Goal: Task Accomplishment & Management: Manage account settings

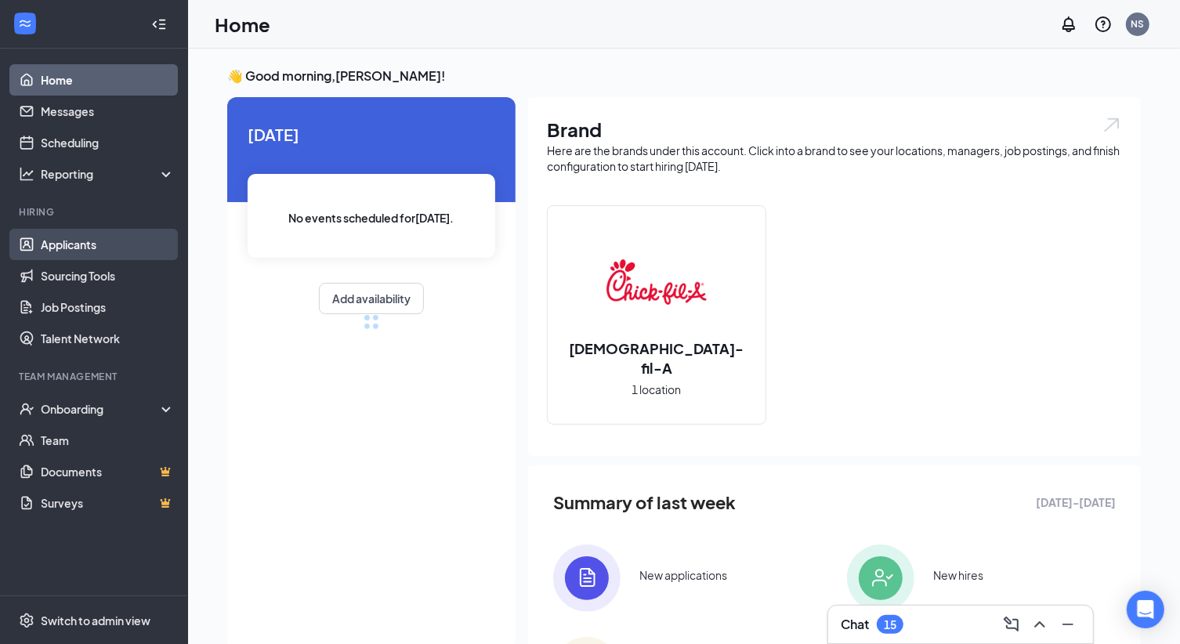
click at [96, 246] on link "Applicants" at bounding box center [108, 244] width 134 height 31
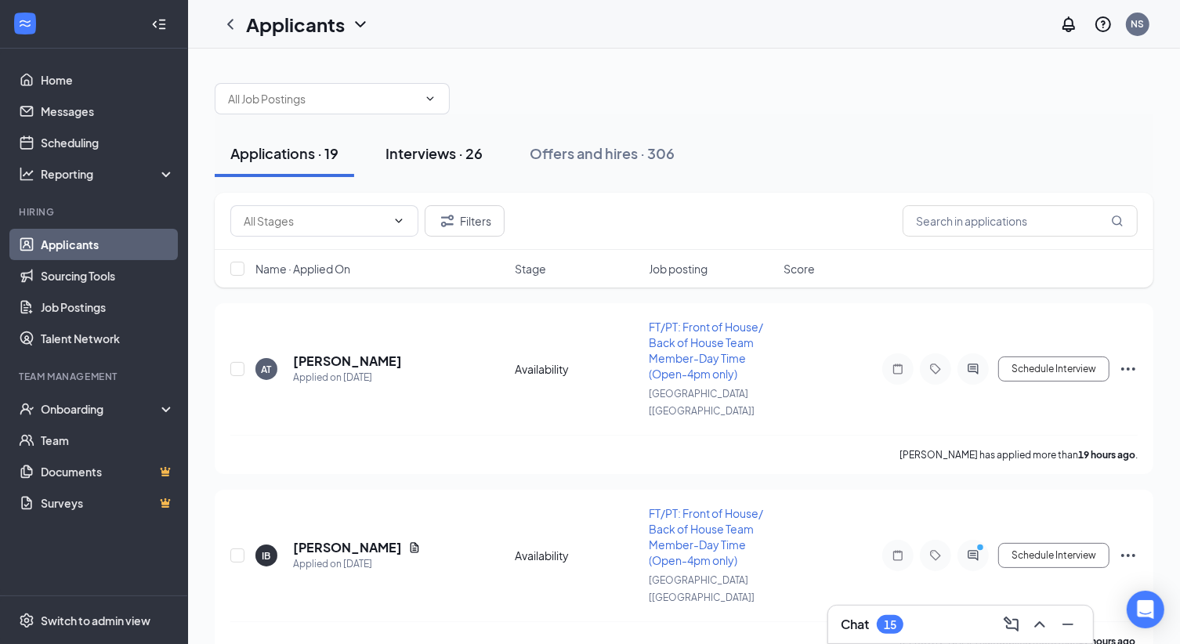
click at [457, 137] on button "Interviews · 26" at bounding box center [434, 153] width 128 height 47
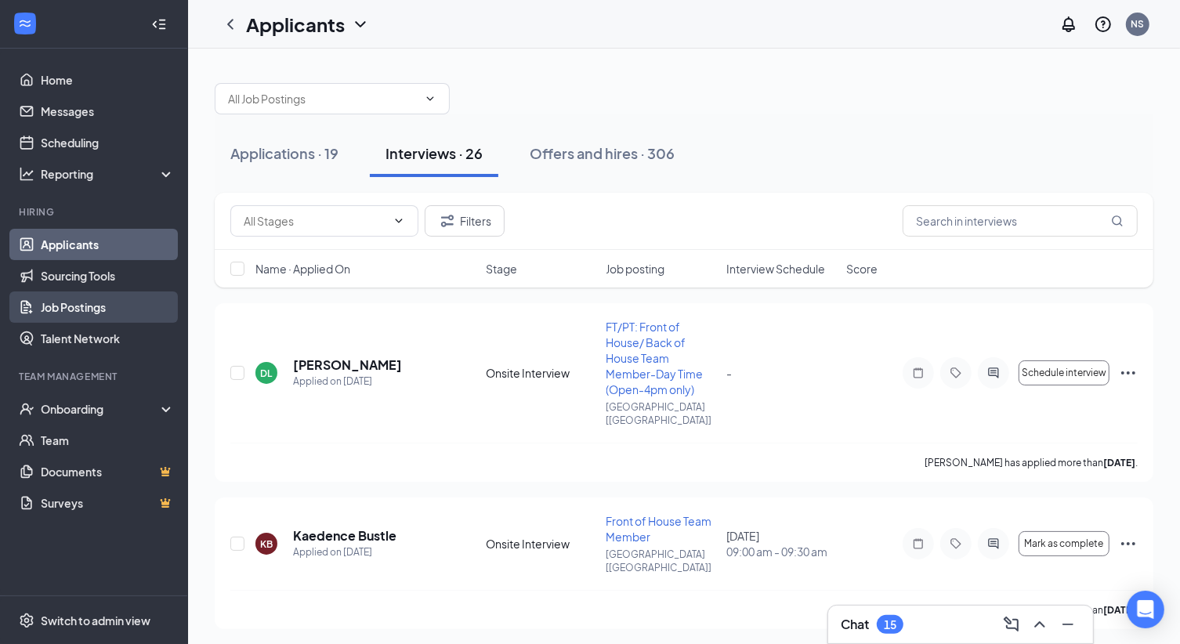
click at [67, 304] on link "Job Postings" at bounding box center [108, 306] width 134 height 31
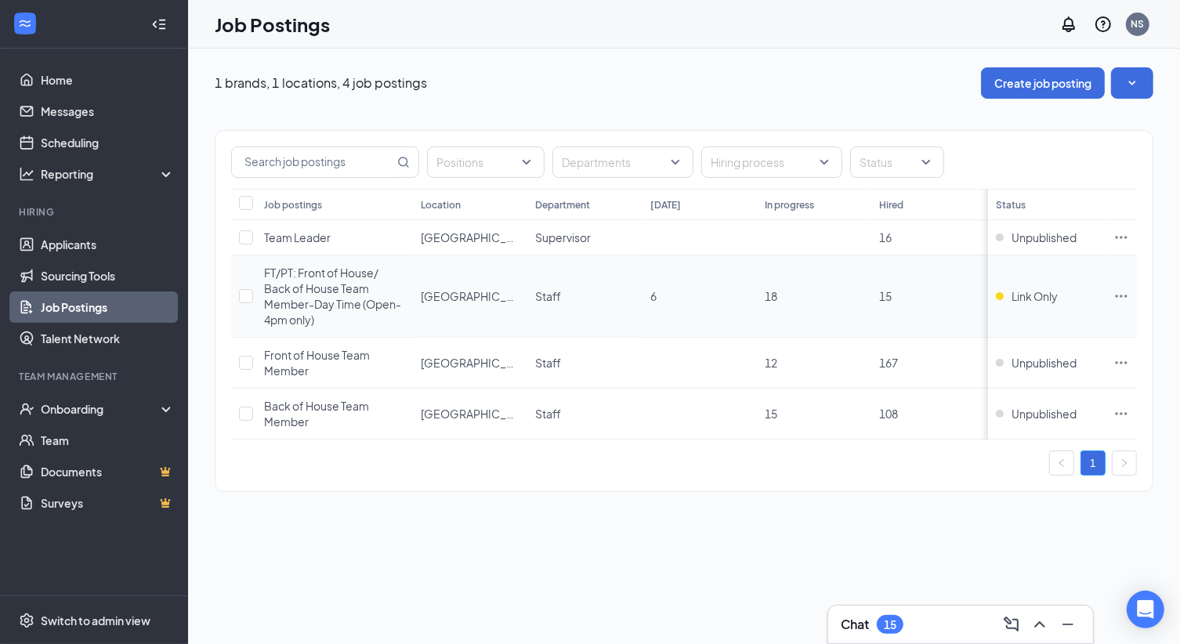
click at [1115, 298] on icon "Ellipses" at bounding box center [1121, 296] width 16 height 16
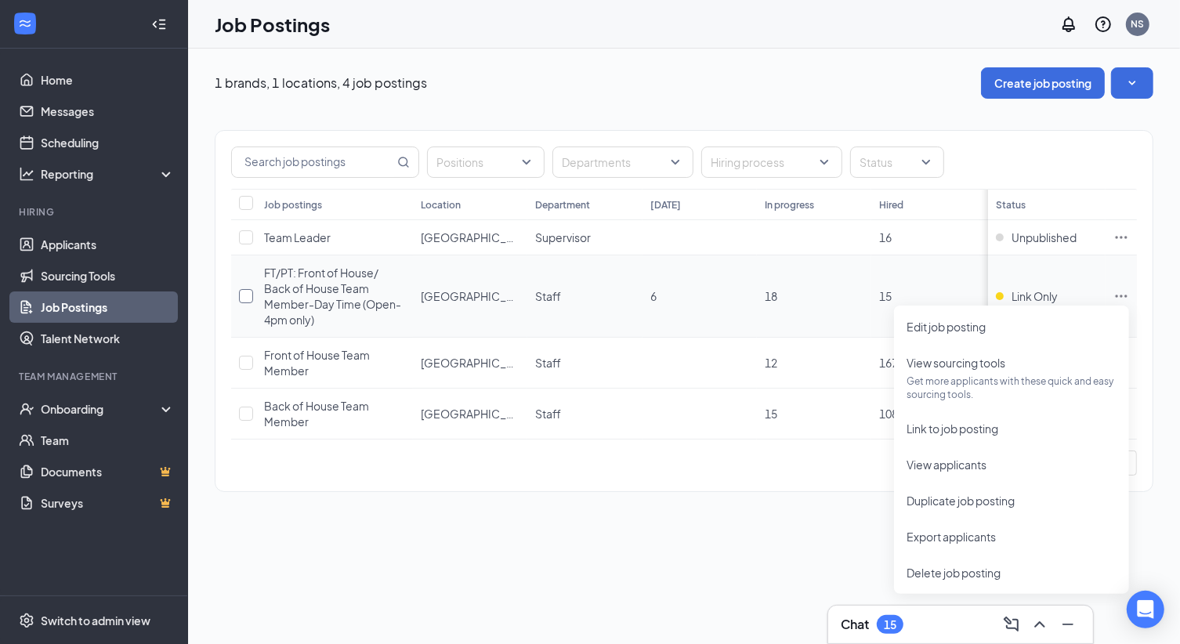
click at [243, 293] on input "checkbox" at bounding box center [246, 296] width 14 height 14
checkbox input "true"
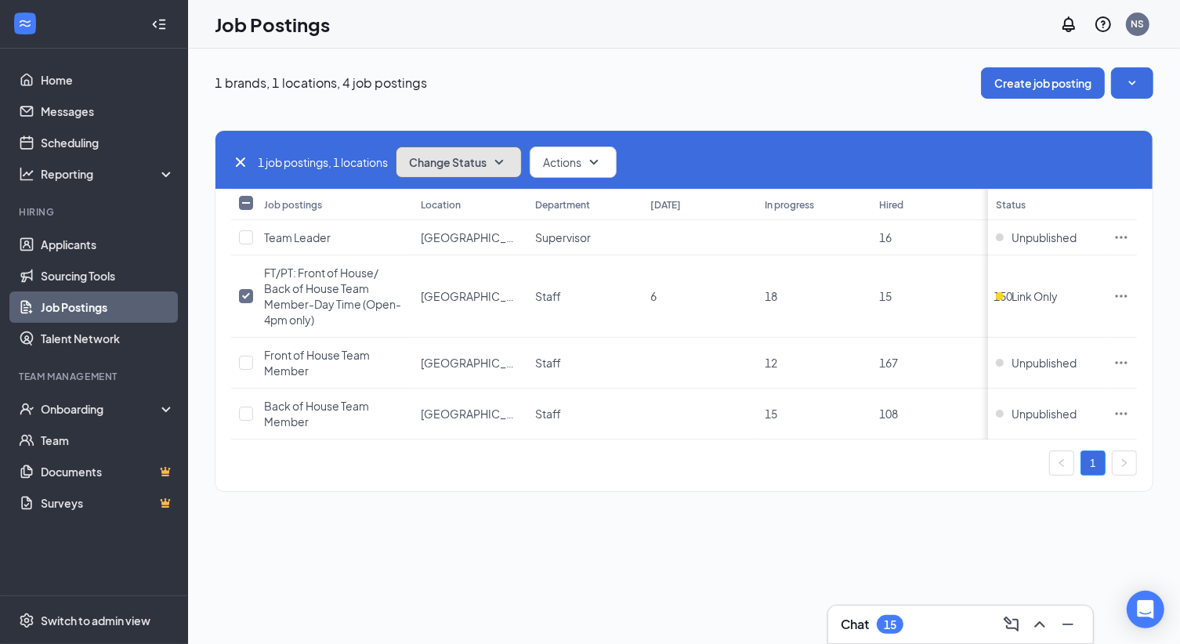
click at [478, 154] on button "Change Status" at bounding box center [459, 161] width 126 height 31
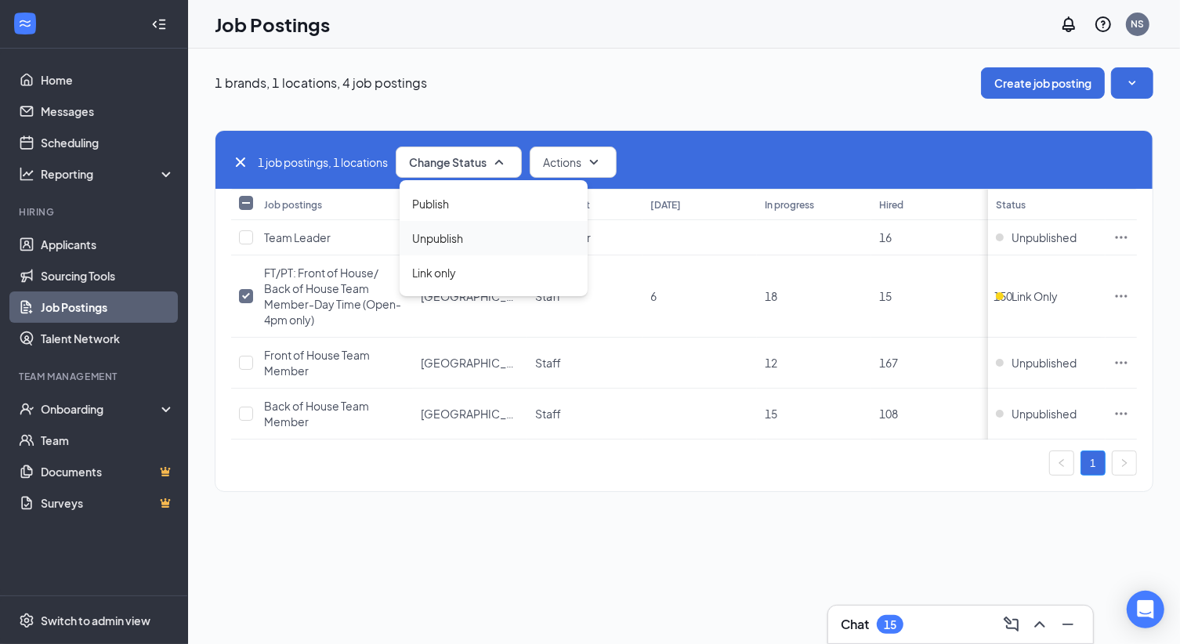
click at [478, 243] on div "Unpublish" at bounding box center [493, 238] width 188 height 34
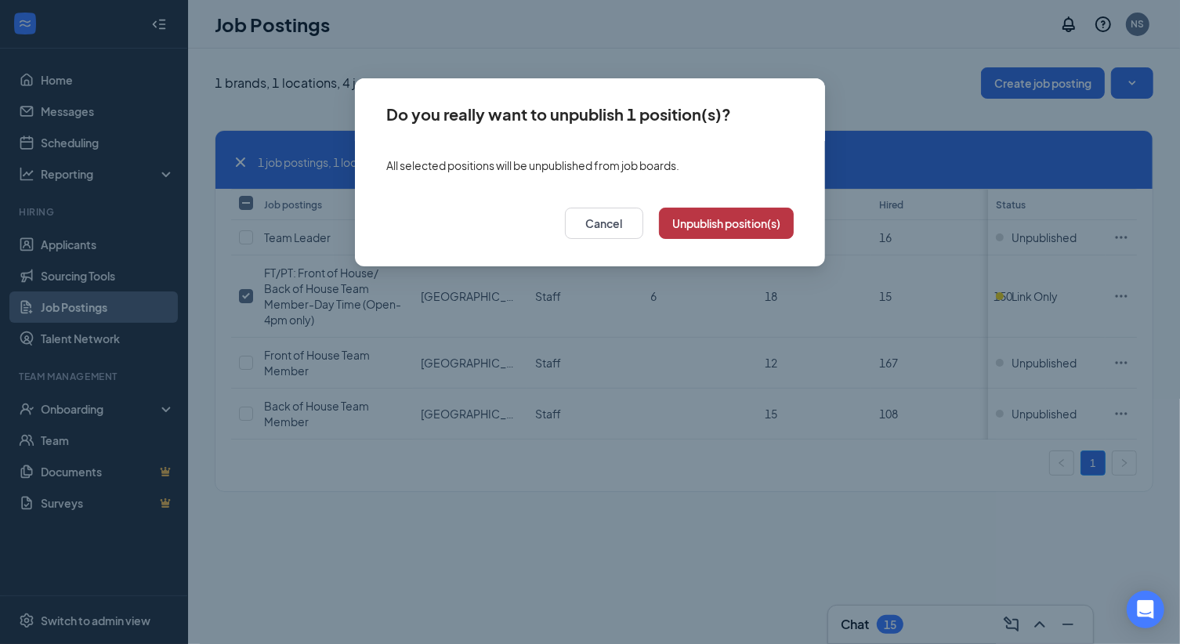
click at [751, 208] on button "Unpublish position(s)" at bounding box center [726, 223] width 135 height 31
click at [733, 220] on td at bounding box center [699, 237] width 114 height 35
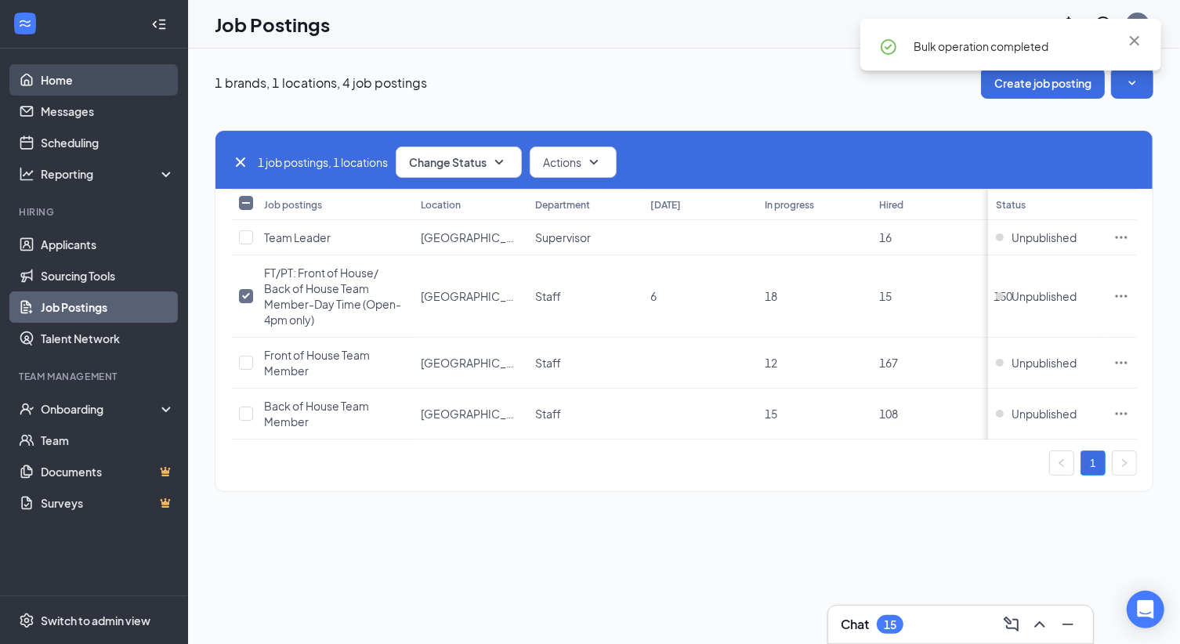
click at [68, 87] on link "Home" at bounding box center [108, 79] width 134 height 31
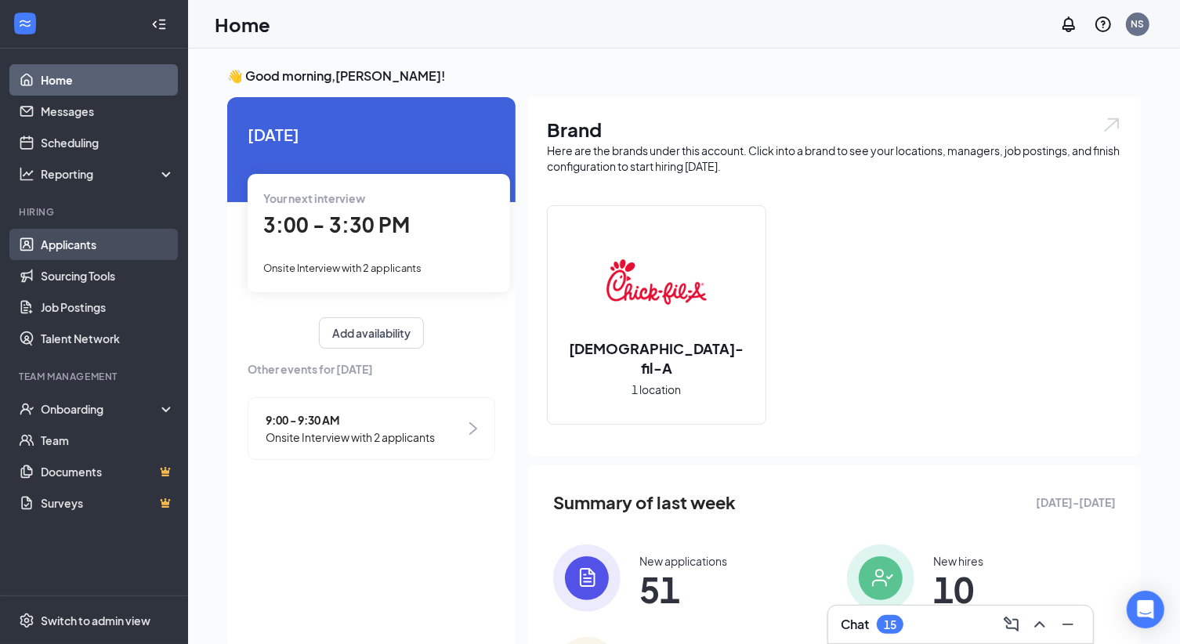
click at [74, 250] on link "Applicants" at bounding box center [108, 244] width 134 height 31
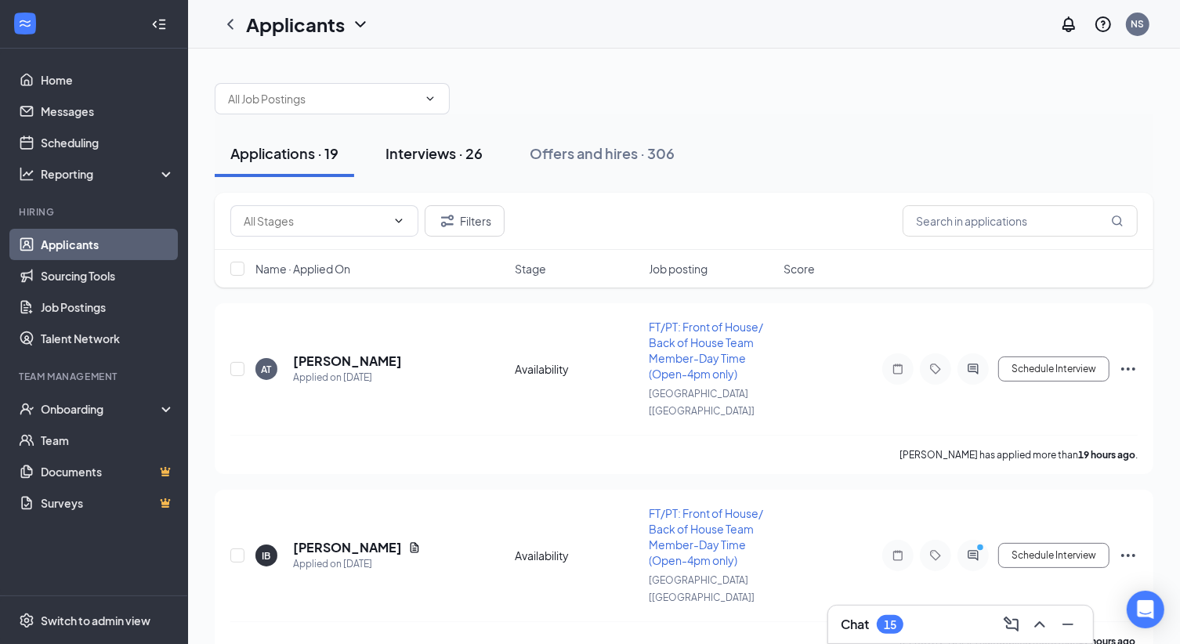
click at [442, 168] on button "Interviews · 26" at bounding box center [434, 153] width 128 height 47
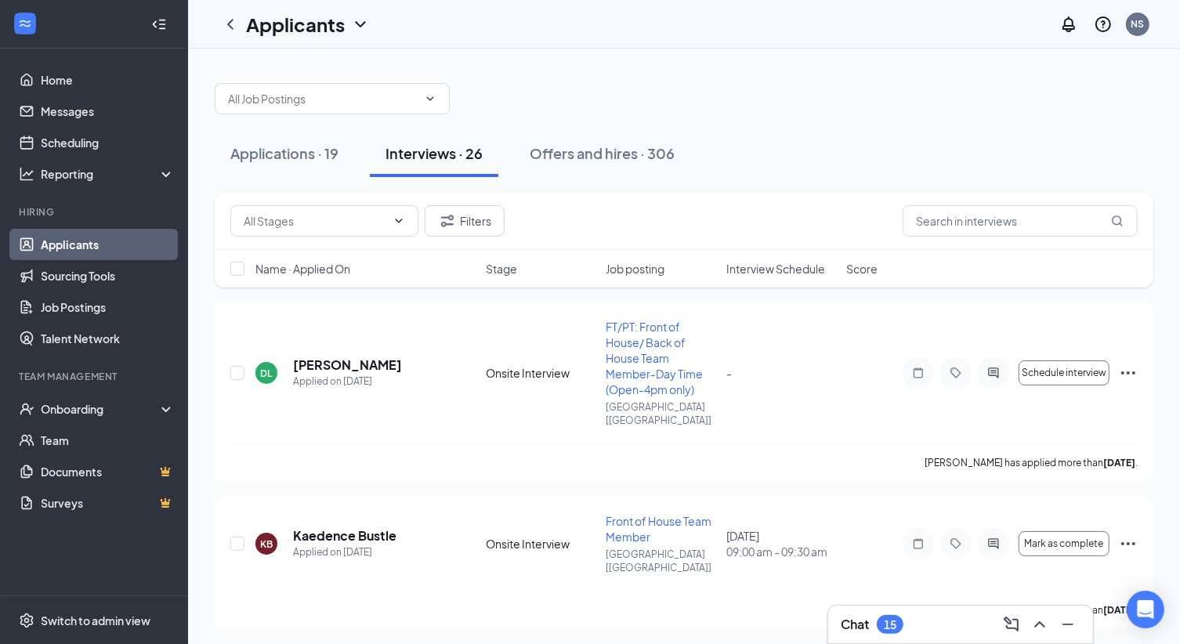
click at [787, 276] on div "Name · Applied On Stage Job posting Interview Schedule Score" at bounding box center [684, 269] width 938 height 38
click at [770, 258] on div "Name · Applied On Stage Job posting Interview Schedule Score" at bounding box center [684, 269] width 938 height 38
click at [748, 269] on span "Interview Schedule" at bounding box center [775, 269] width 99 height 16
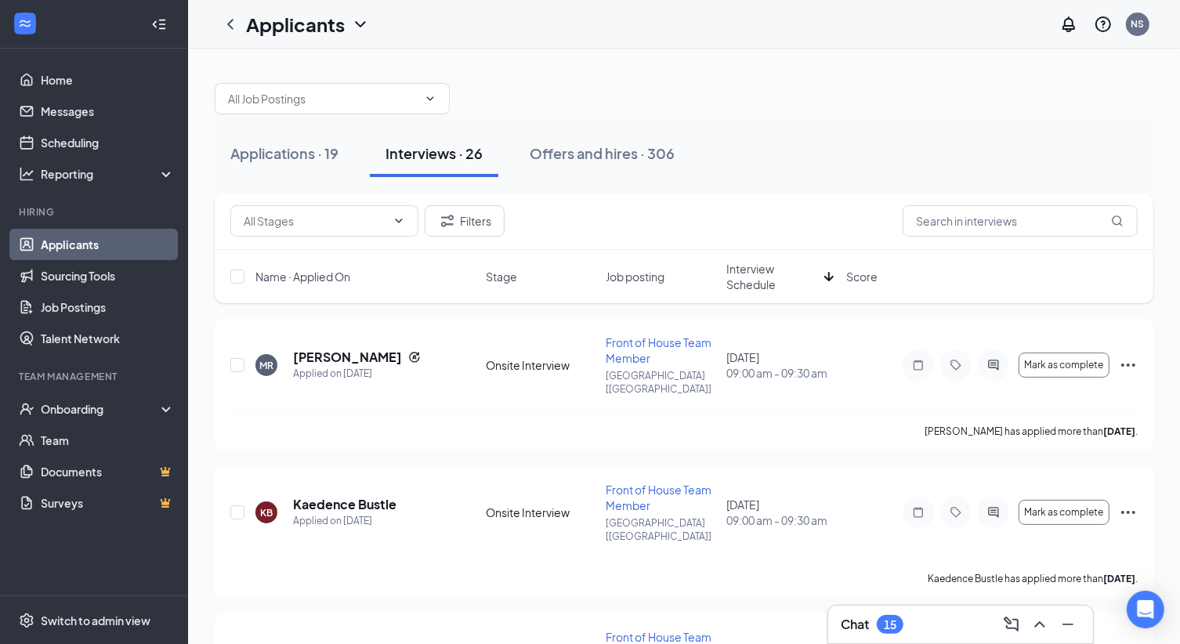
click at [748, 269] on span "Interview Schedule" at bounding box center [772, 276] width 92 height 31
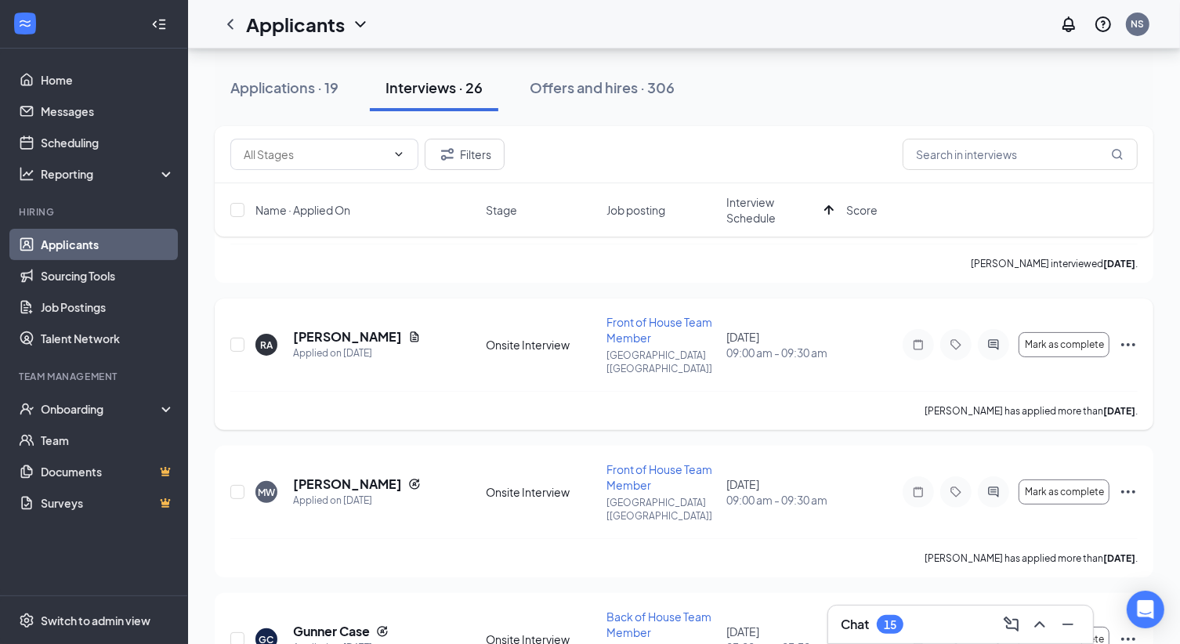
scroll to position [165, 0]
click at [1134, 345] on icon "Ellipses" at bounding box center [1128, 346] width 14 height 3
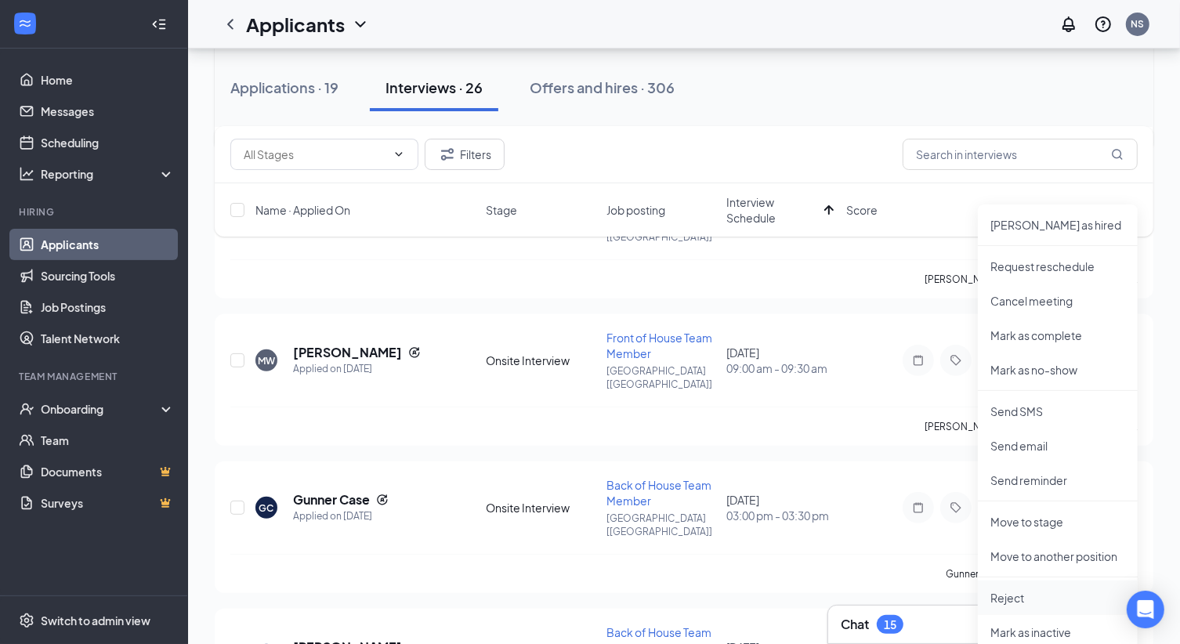
scroll to position [299, 0]
click at [1026, 602] on p "Reject" at bounding box center [1057, 597] width 135 height 16
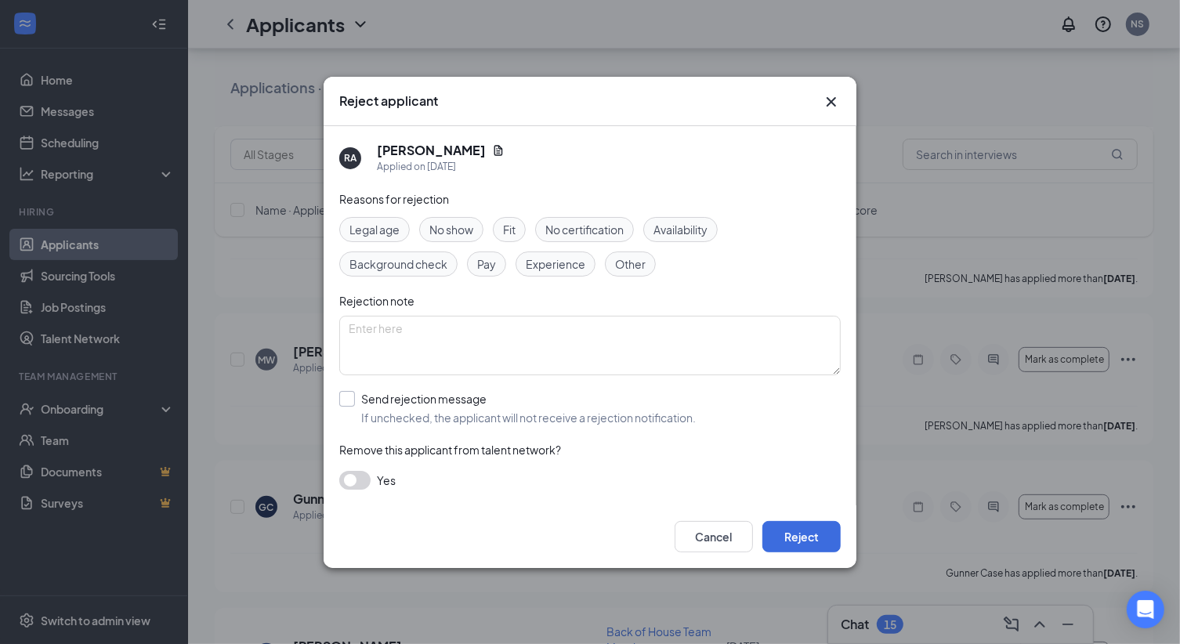
click at [353, 403] on input "Send rejection message If unchecked, the applicant will not receive a rejection…" at bounding box center [517, 408] width 356 height 34
checkbox input "true"
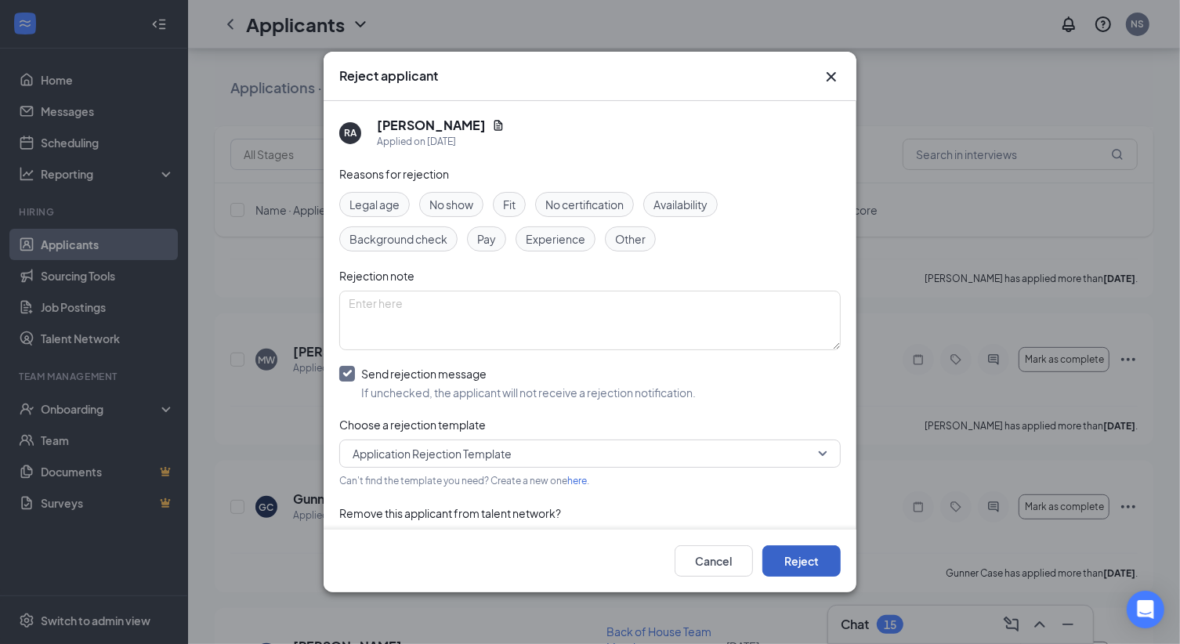
click at [799, 565] on button "Reject" at bounding box center [801, 560] width 78 height 31
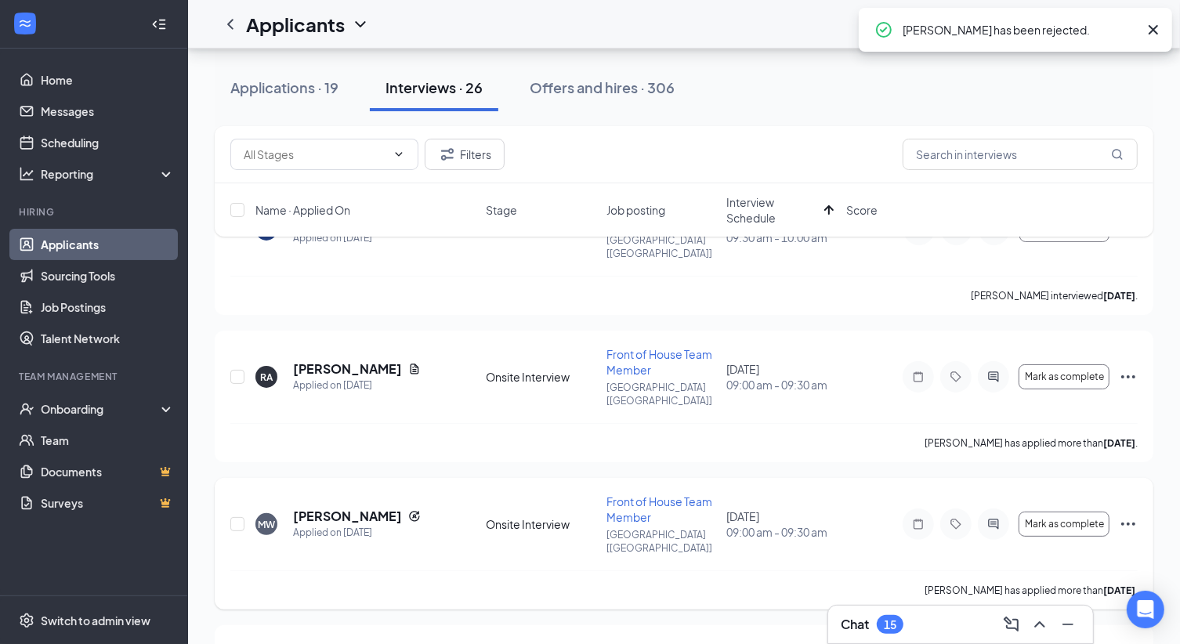
scroll to position [0, 0]
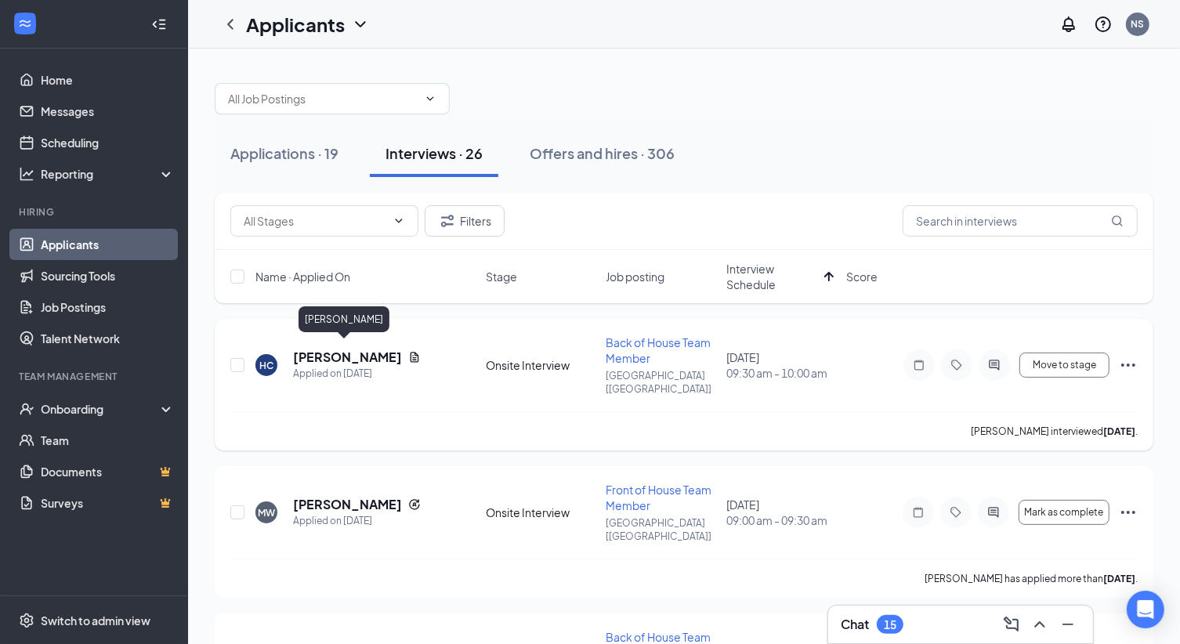
click at [346, 349] on h5 "[PERSON_NAME]" at bounding box center [347, 357] width 109 height 17
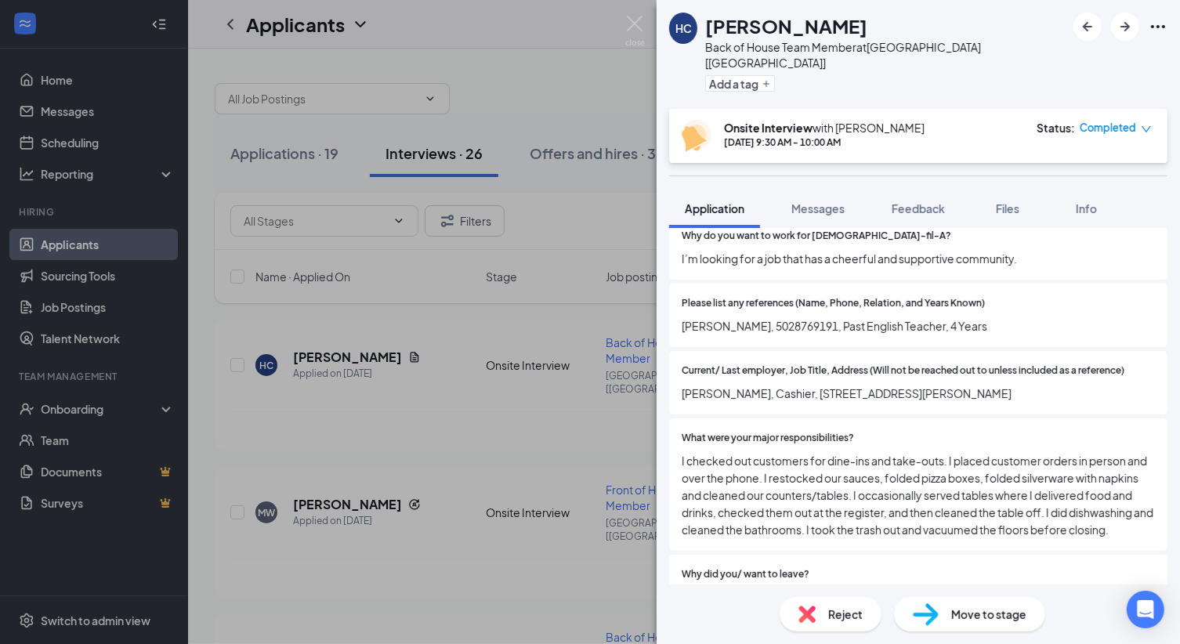
scroll to position [795, 0]
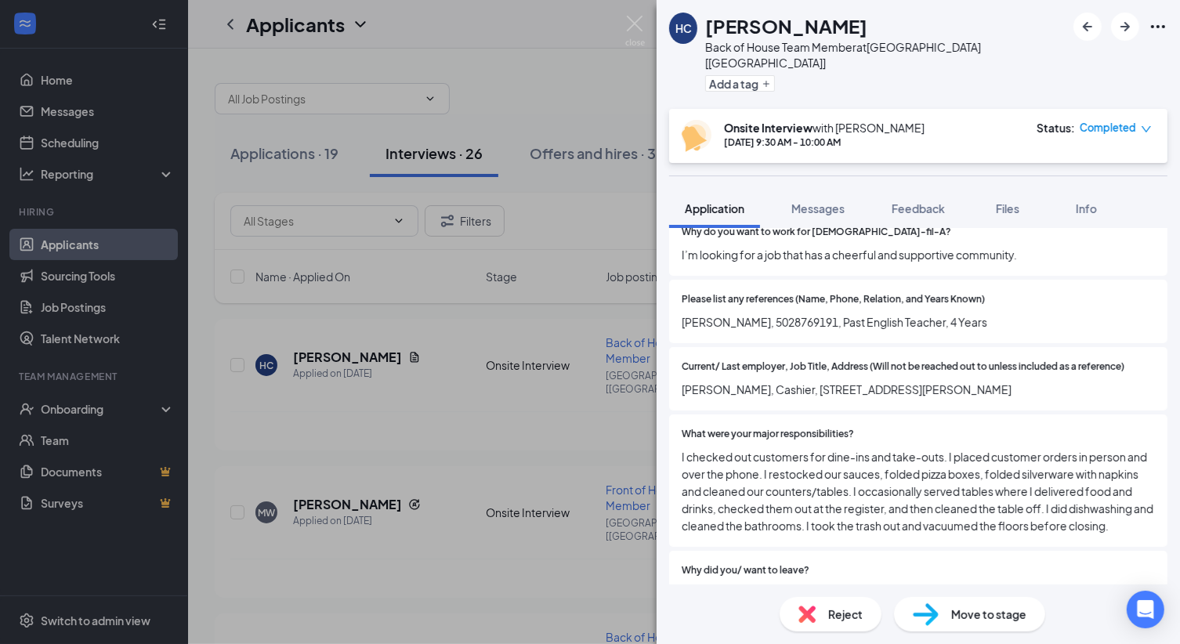
click at [567, 445] on div "HC [PERSON_NAME] Back of House Team Member at [GEOGRAPHIC_DATA] [[GEOGRAPHIC_DA…" at bounding box center [590, 322] width 1180 height 644
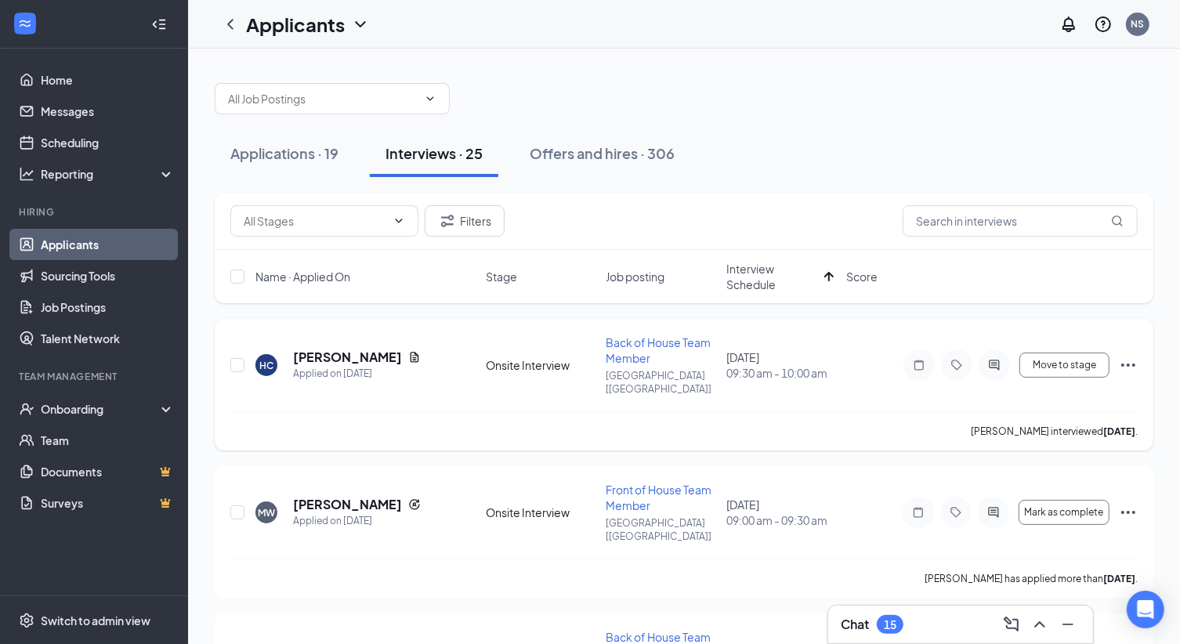
click at [990, 363] on div at bounding box center [993, 364] width 31 height 31
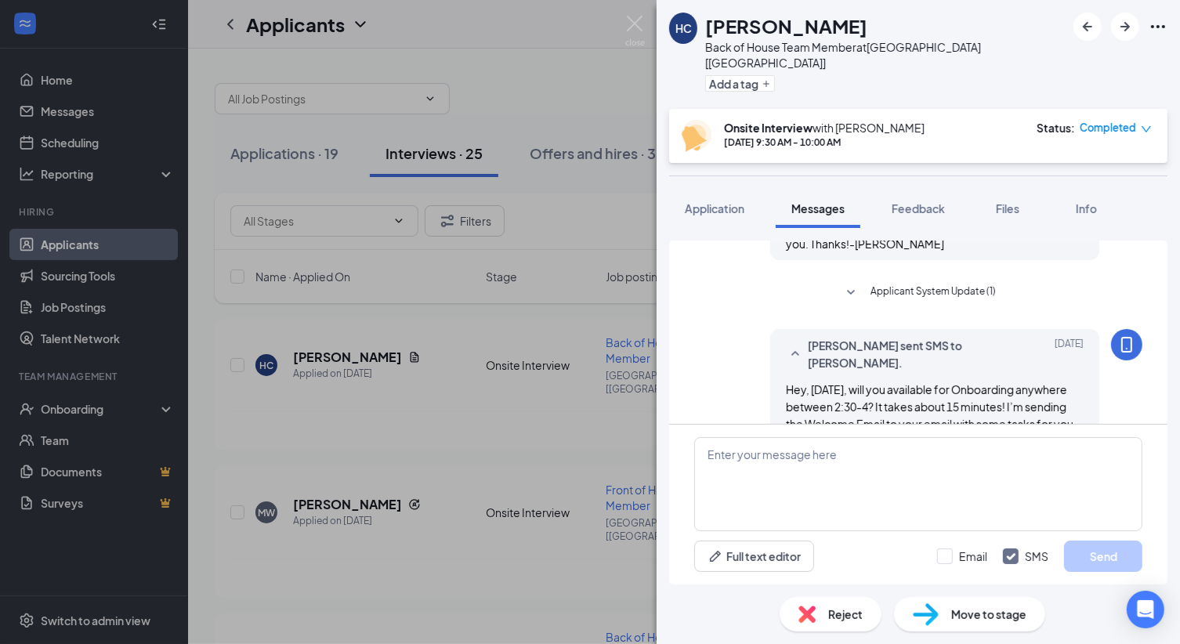
scroll to position [827, 0]
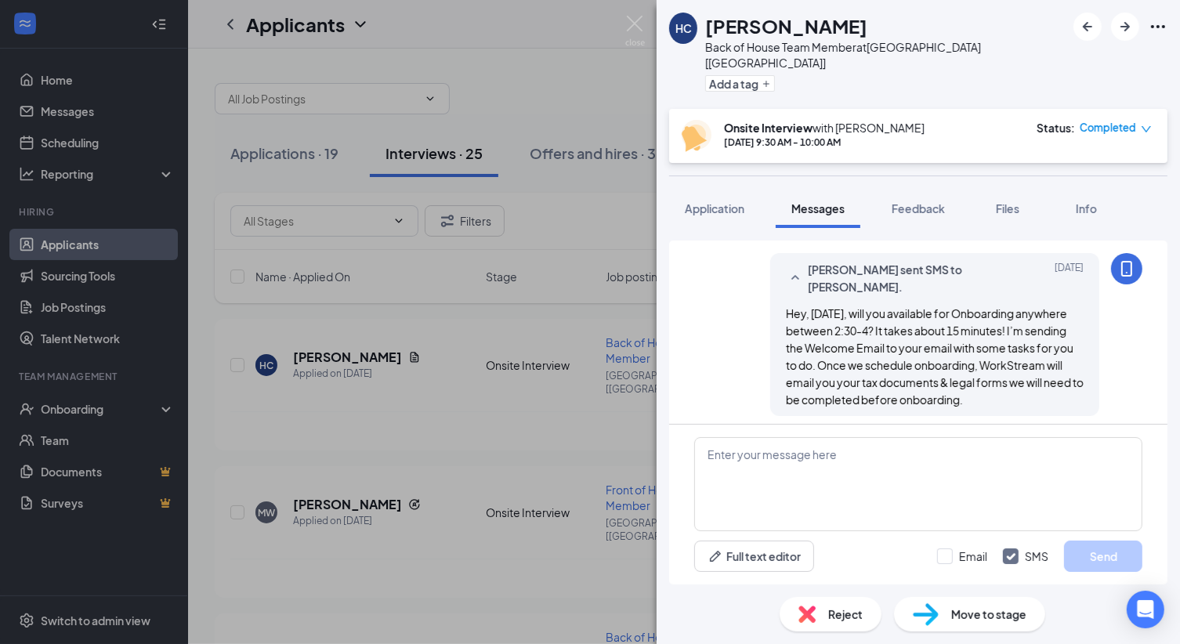
scroll to position [717, 0]
click at [567, 356] on div "HC [PERSON_NAME] Back of House Team Member at [GEOGRAPHIC_DATA] [[GEOGRAPHIC_DA…" at bounding box center [590, 322] width 1180 height 644
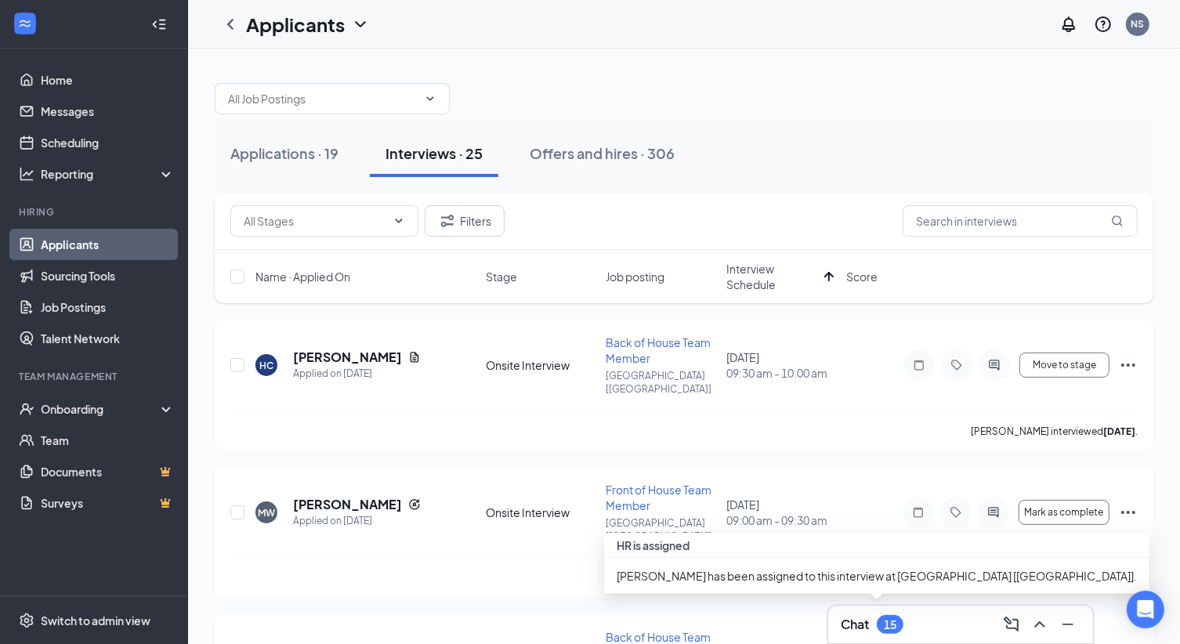
click at [876, 620] on div "Chat 15" at bounding box center [871, 624] width 63 height 19
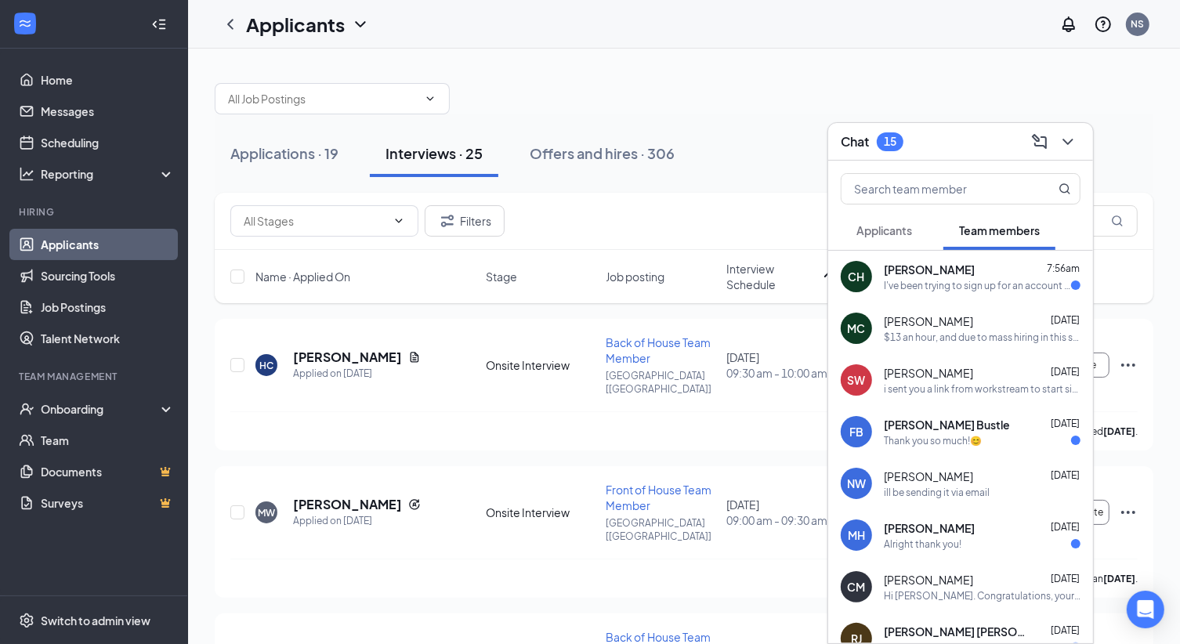
click at [895, 229] on span "Applicants" at bounding box center [884, 230] width 56 height 14
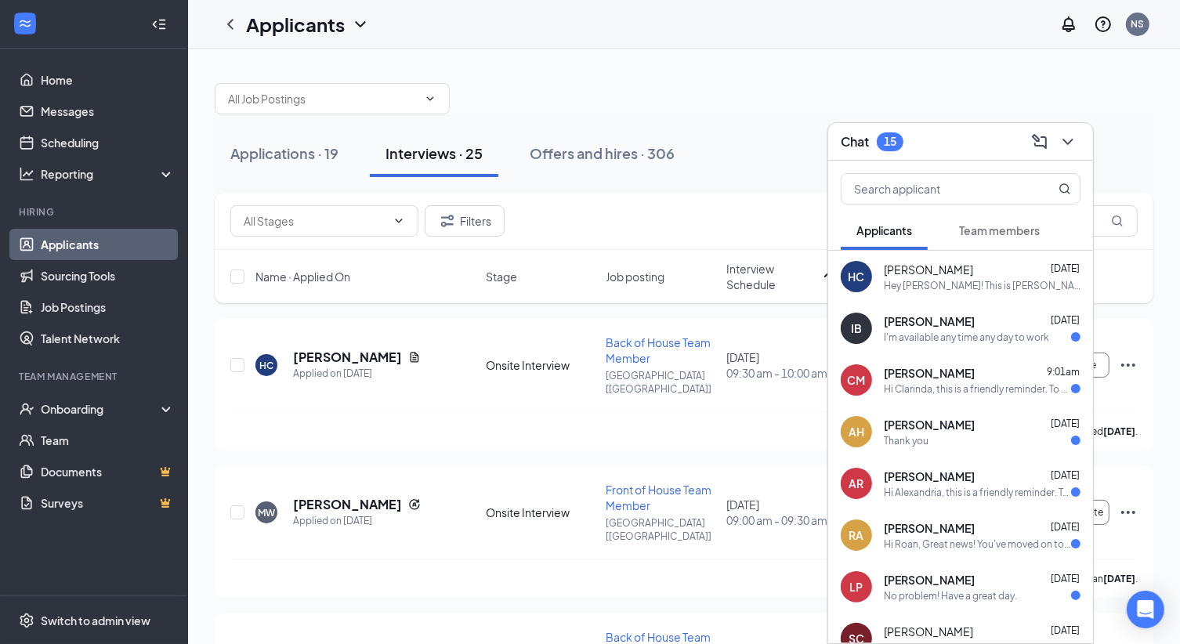
click at [990, 226] on span "Team members" at bounding box center [999, 230] width 81 height 14
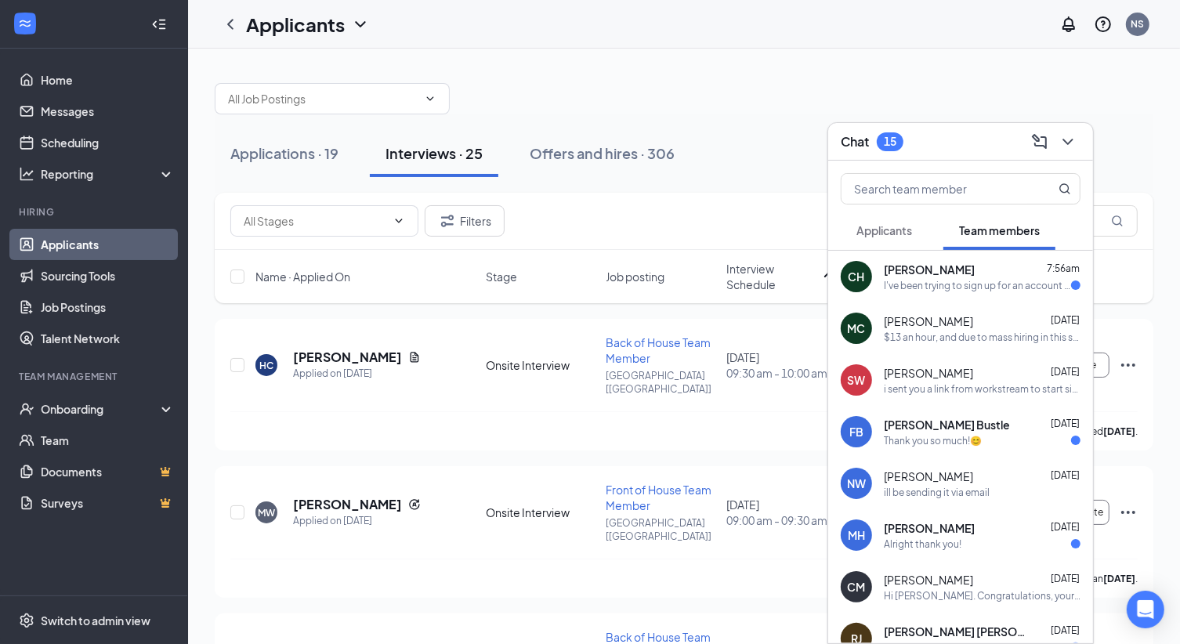
click at [910, 221] on button "Applicants" at bounding box center [883, 230] width 87 height 39
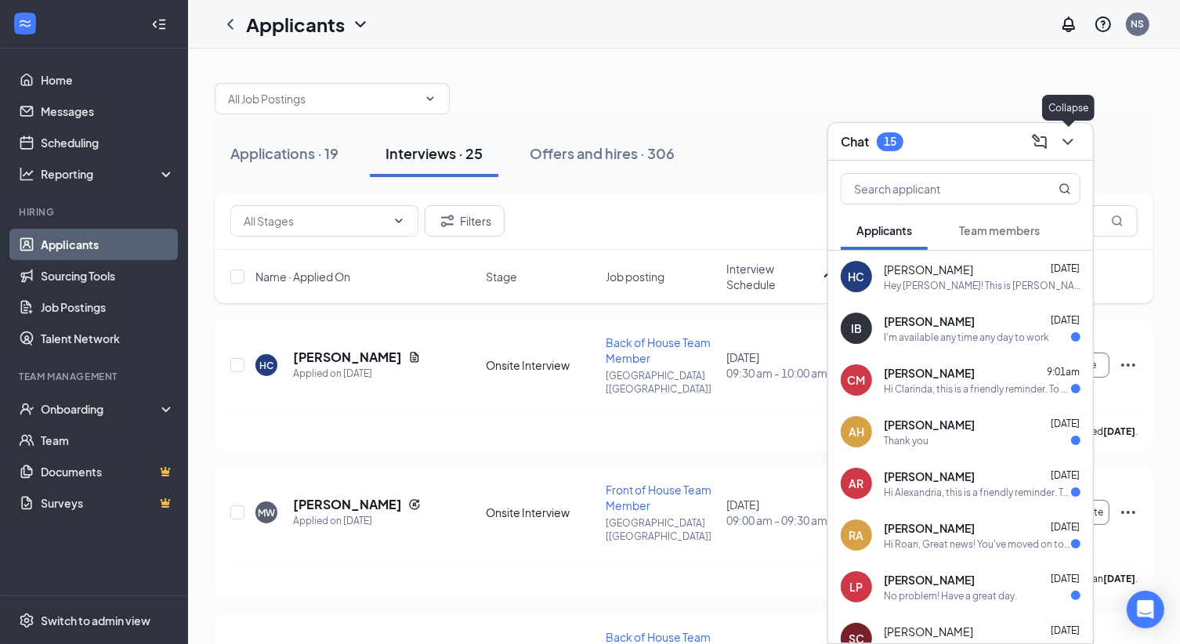
click at [1068, 146] on icon "ChevronDown" at bounding box center [1067, 141] width 19 height 19
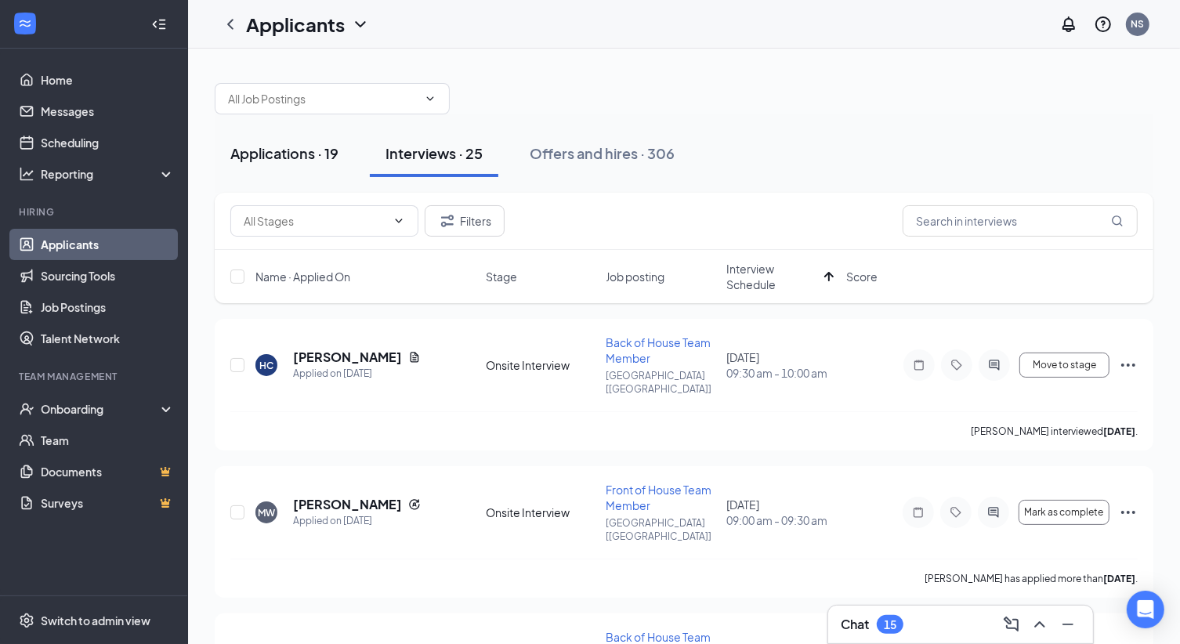
click at [313, 132] on button "Applications · 19" at bounding box center [284, 153] width 139 height 47
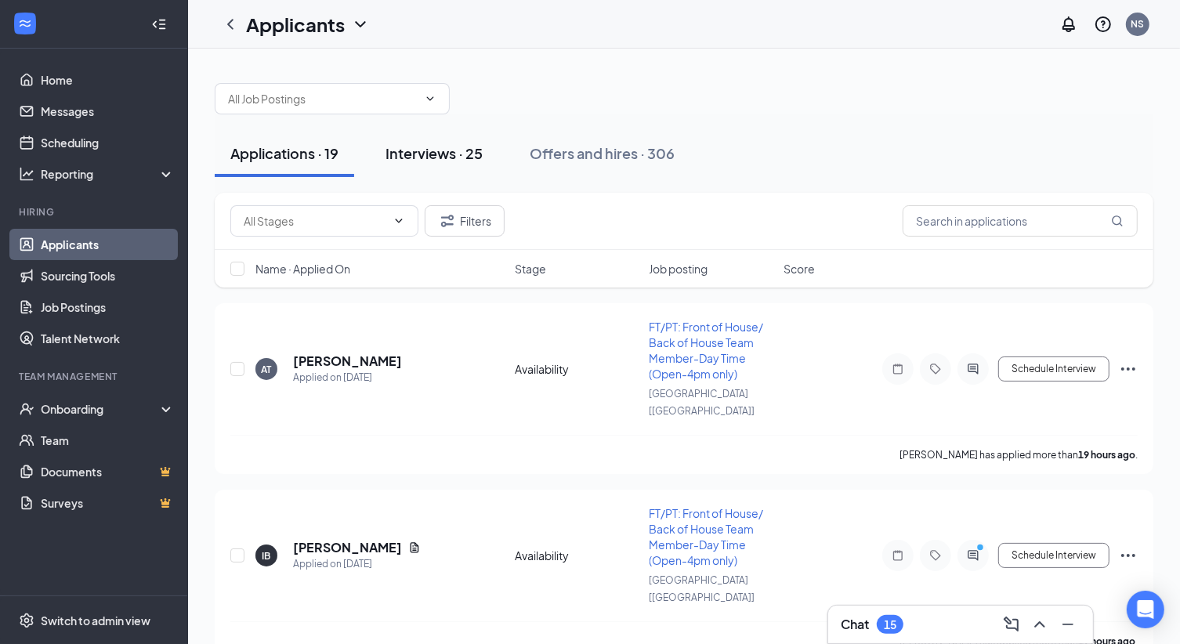
click at [390, 146] on div "Interviews · 25" at bounding box center [433, 153] width 97 height 20
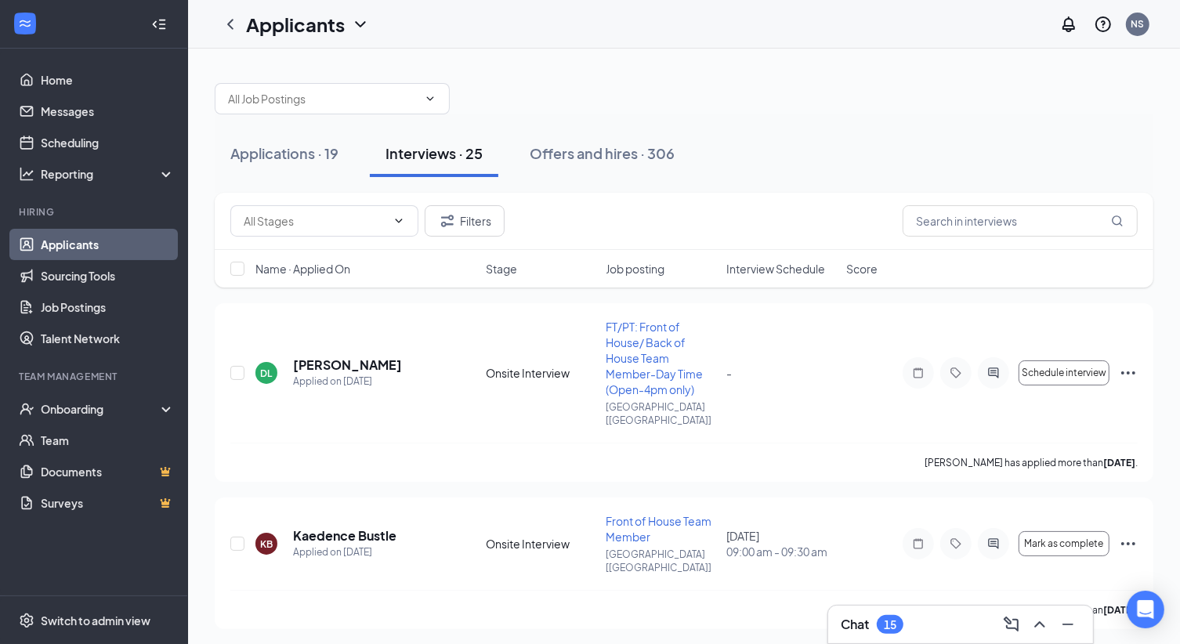
click at [800, 273] on span "Interview Schedule" at bounding box center [775, 269] width 99 height 16
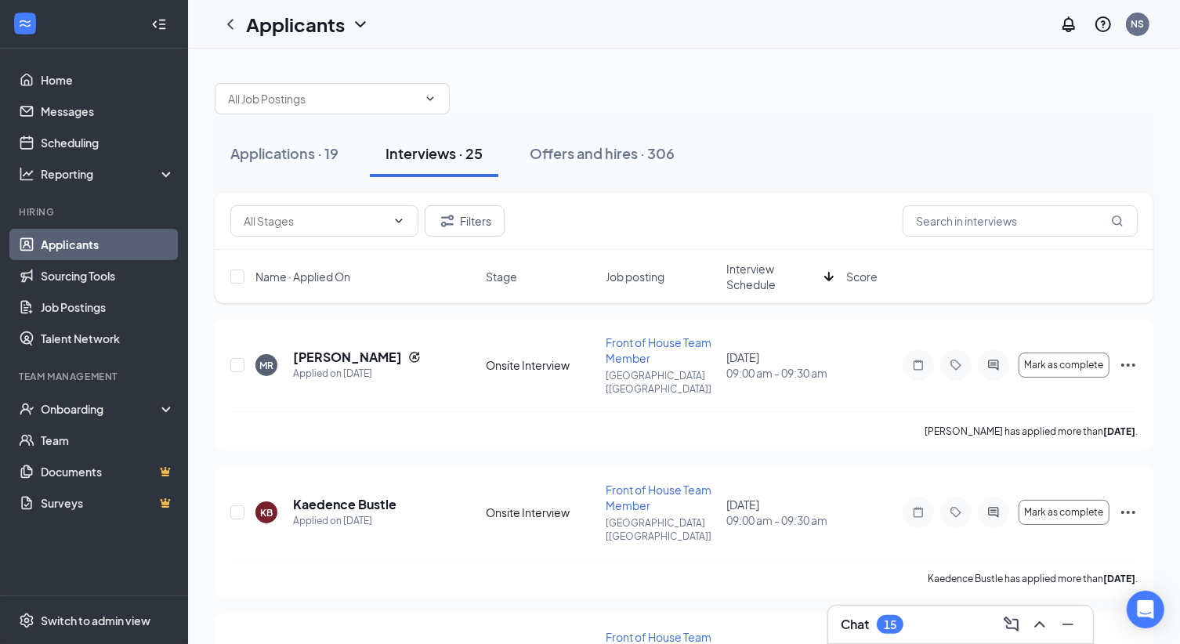
click at [779, 275] on span "Interview Schedule" at bounding box center [772, 276] width 92 height 31
click at [869, 632] on h3 "Chat" at bounding box center [854, 624] width 28 height 17
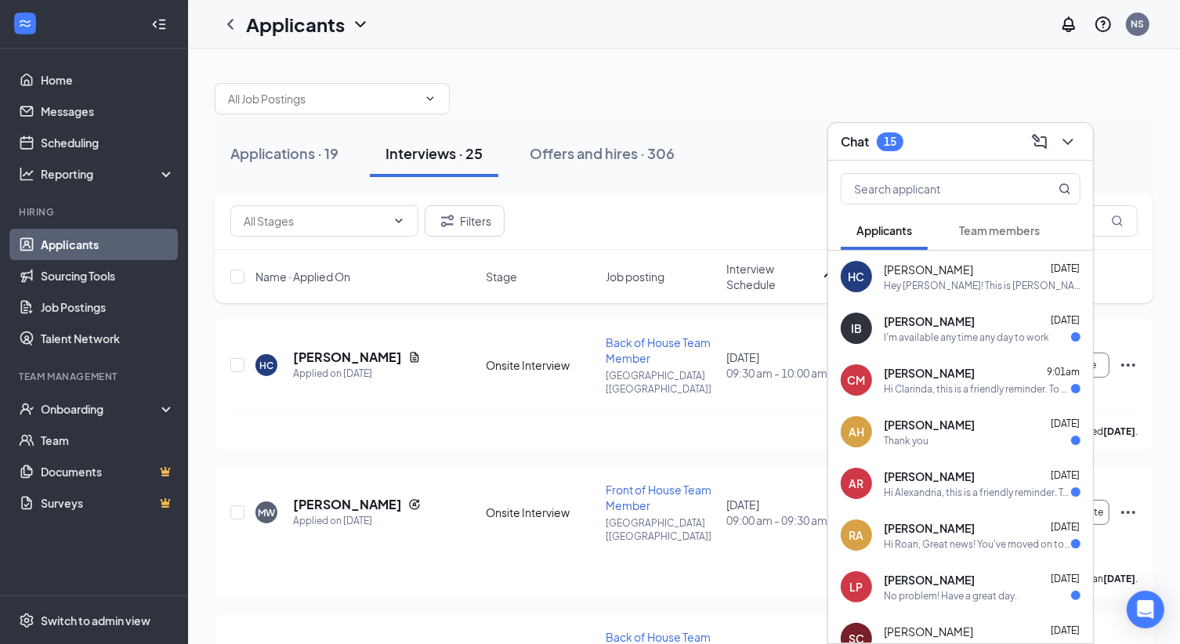
click at [893, 237] on span "Applicants" at bounding box center [884, 230] width 56 height 14
click at [1050, 238] on button "Team members" at bounding box center [999, 230] width 112 height 39
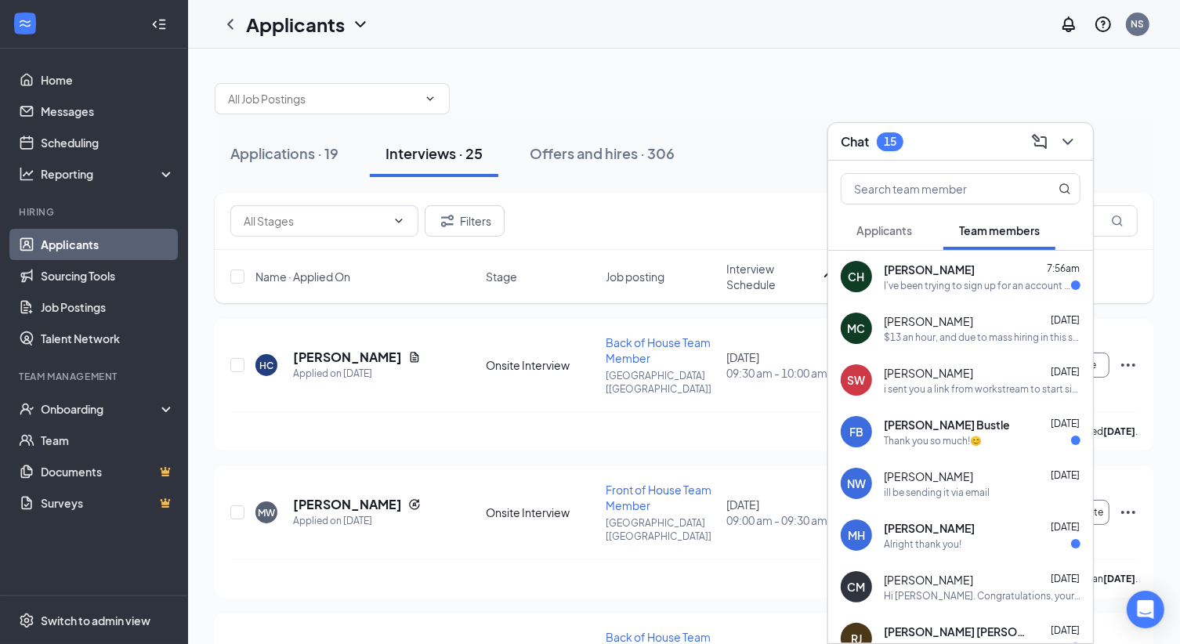
click at [899, 237] on div "Applicants" at bounding box center [884, 230] width 56 height 16
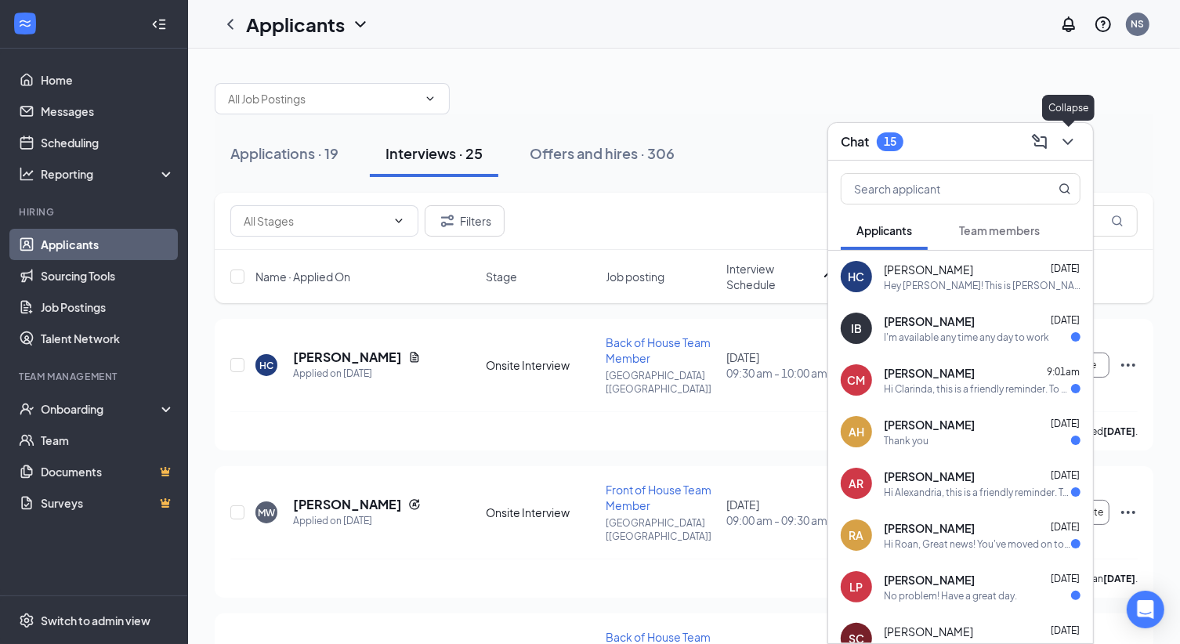
click at [1058, 137] on icon "ChevronDown" at bounding box center [1067, 141] width 19 height 19
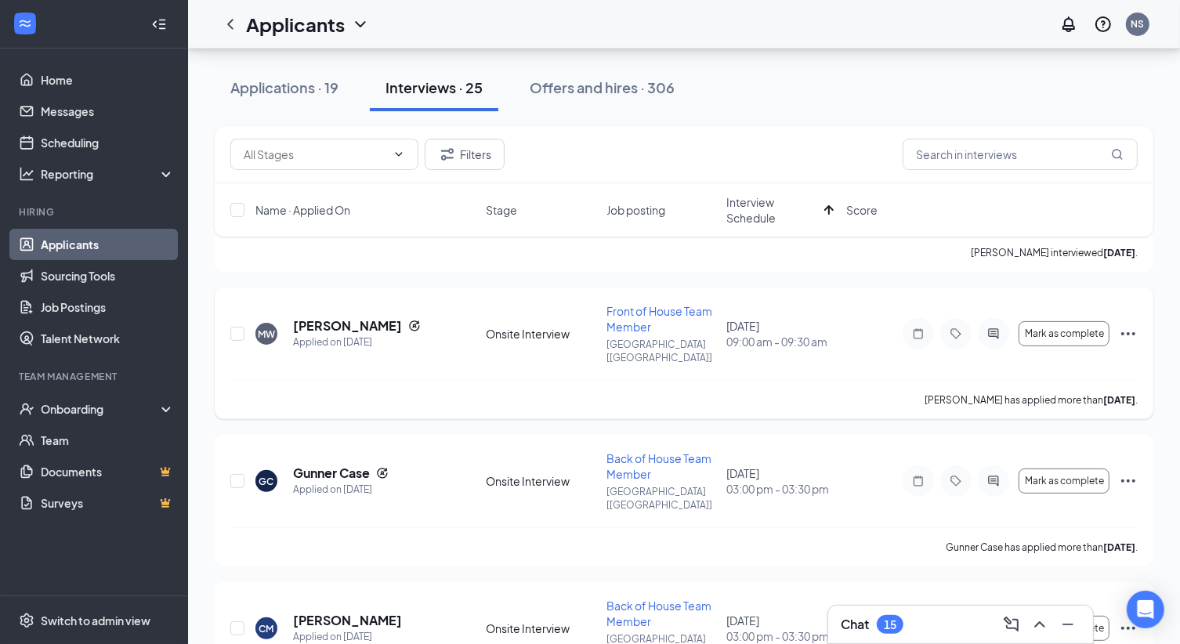
scroll to position [179, 0]
click at [309, 98] on button "Applications · 19" at bounding box center [284, 87] width 139 height 47
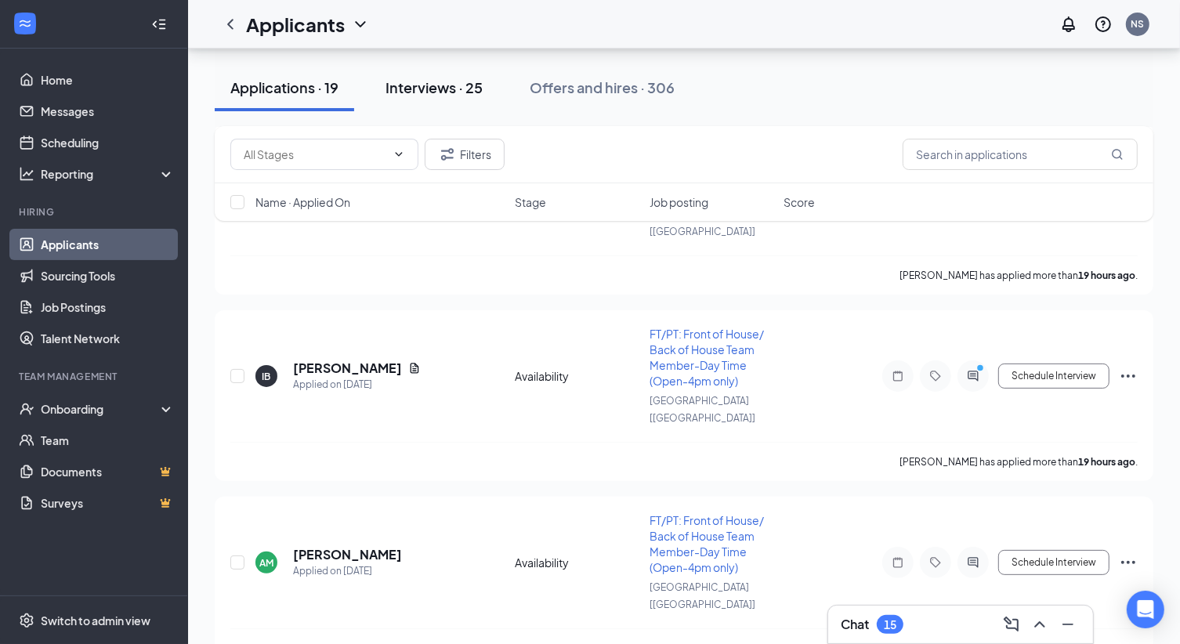
click at [404, 87] on div "Interviews · 25" at bounding box center [433, 88] width 97 height 20
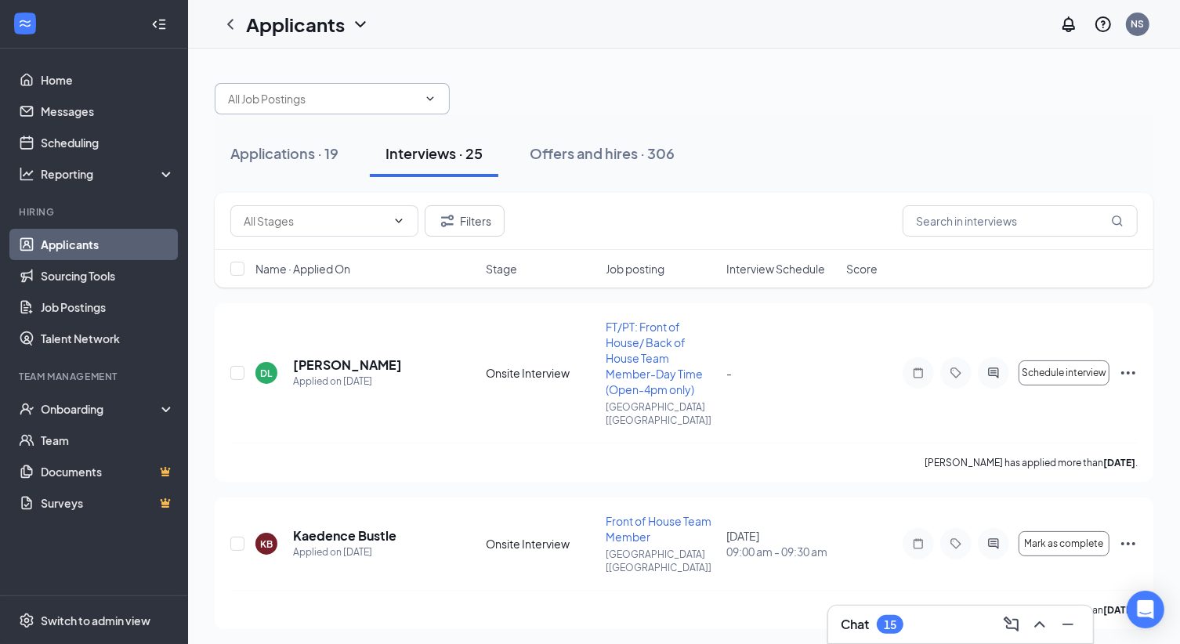
click at [269, 92] on input "text" at bounding box center [323, 98] width 190 height 17
